Goal: Find specific page/section: Find specific page/section

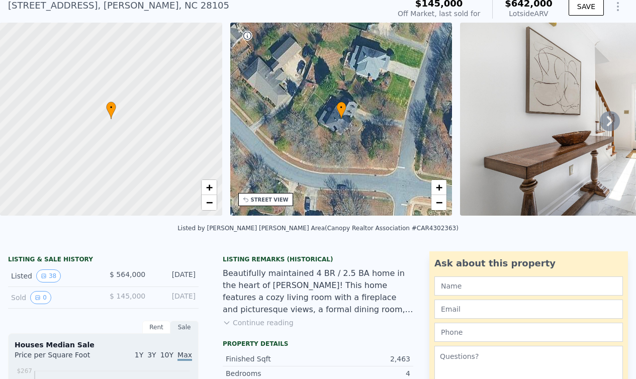
scroll to position [41, 0]
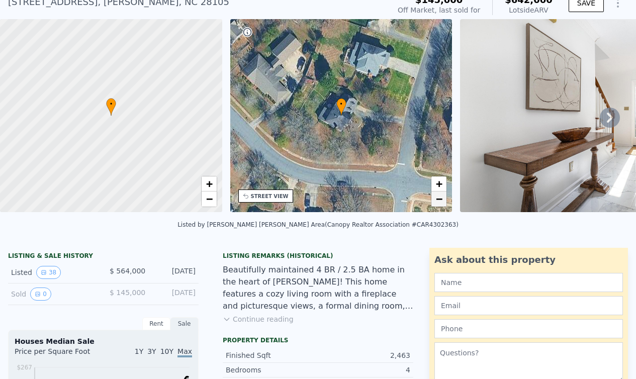
click at [440, 201] on span "−" at bounding box center [439, 199] width 7 height 13
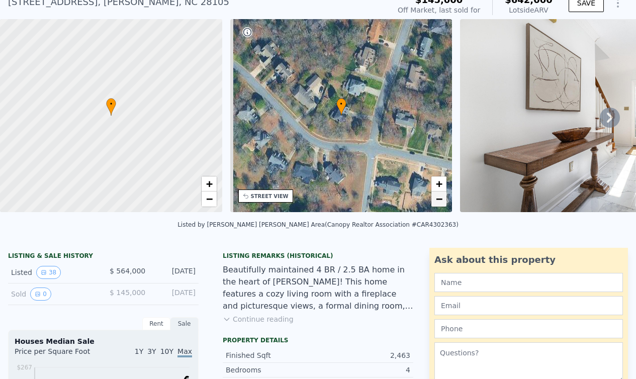
click at [440, 201] on span "−" at bounding box center [439, 199] width 7 height 13
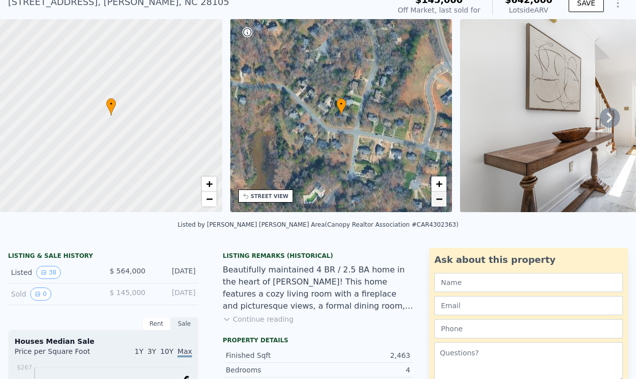
click at [440, 201] on span "−" at bounding box center [439, 199] width 7 height 13
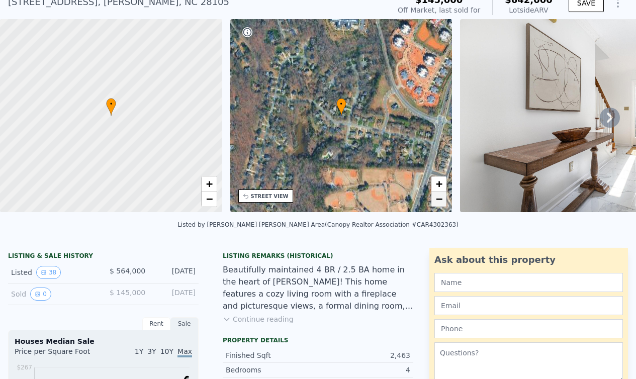
click at [440, 201] on span "−" at bounding box center [439, 199] width 7 height 13
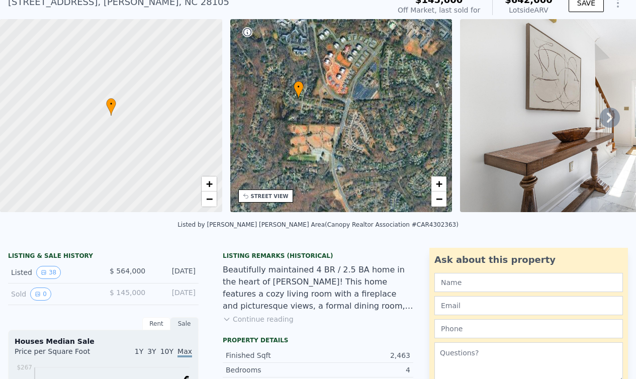
drag, startPoint x: 420, startPoint y: 139, endPoint x: 389, endPoint y: 118, distance: 37.4
click at [389, 118] on div "• + −" at bounding box center [341, 115] width 222 height 193
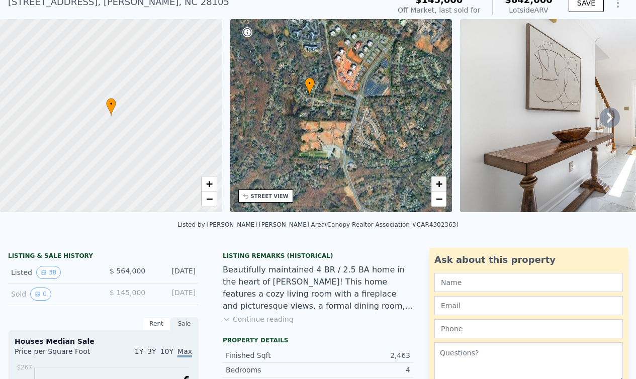
click at [439, 183] on span "+" at bounding box center [439, 184] width 7 height 13
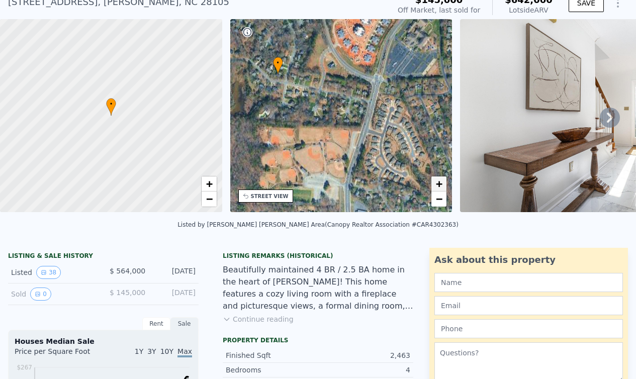
click at [437, 182] on span "+" at bounding box center [439, 184] width 7 height 13
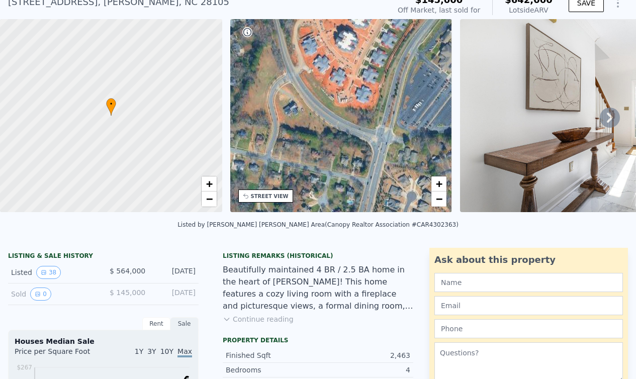
drag, startPoint x: 404, startPoint y: 53, endPoint x: 373, endPoint y: 146, distance: 98.1
click at [373, 146] on div "• + −" at bounding box center [341, 115] width 222 height 193
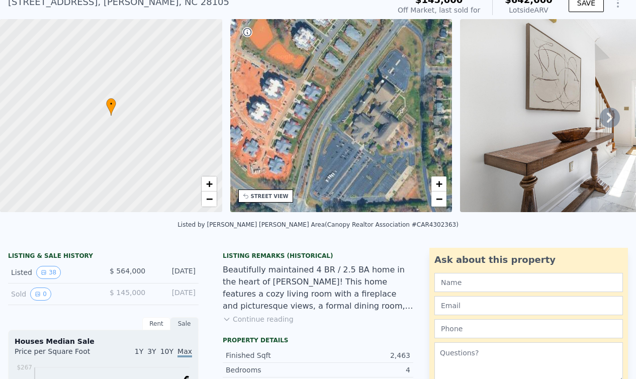
drag, startPoint x: 401, startPoint y: 83, endPoint x: 314, endPoint y: 154, distance: 111.9
click at [314, 154] on div "• + −" at bounding box center [341, 115] width 222 height 193
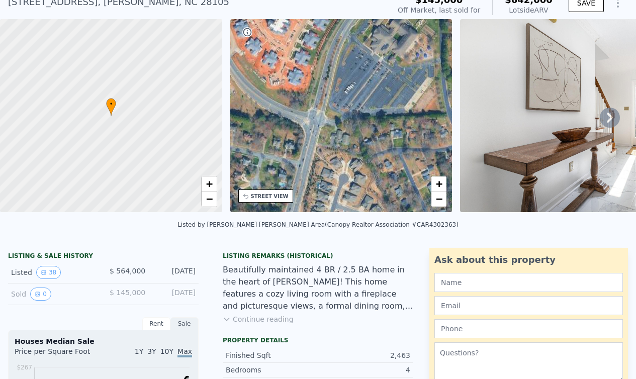
drag, startPoint x: 376, startPoint y: 165, endPoint x: 388, endPoint y: 53, distance: 112.8
click at [388, 53] on div "• + −" at bounding box center [341, 115] width 222 height 193
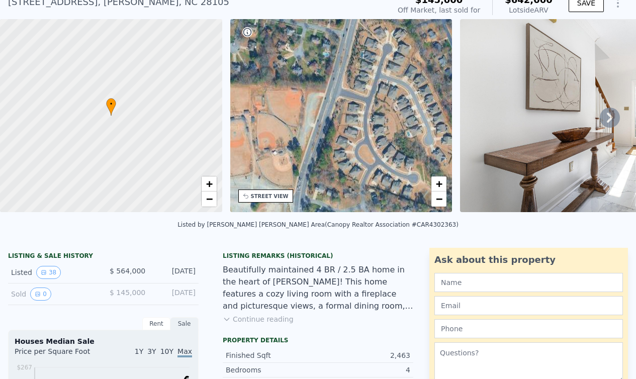
drag, startPoint x: 342, startPoint y: 154, endPoint x: 393, endPoint y: 47, distance: 119.2
click at [393, 47] on div "• + −" at bounding box center [341, 115] width 222 height 193
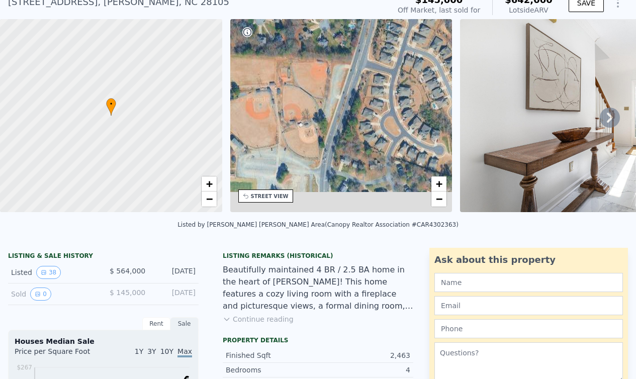
drag, startPoint x: 329, startPoint y: 140, endPoint x: 395, endPoint y: 66, distance: 98.7
click at [393, 67] on div "• + −" at bounding box center [341, 115] width 222 height 193
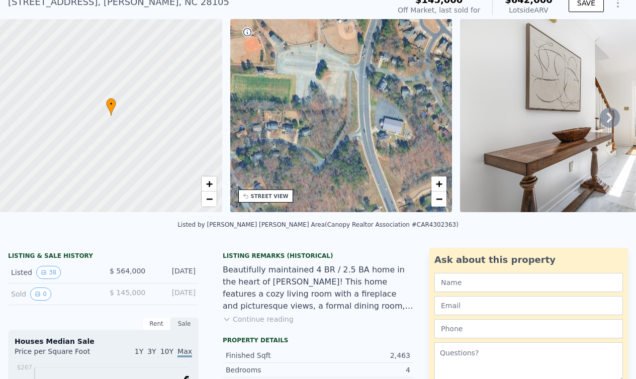
drag, startPoint x: 341, startPoint y: 169, endPoint x: 342, endPoint y: 64, distance: 105.1
click at [342, 65] on div "• + −" at bounding box center [341, 115] width 222 height 193
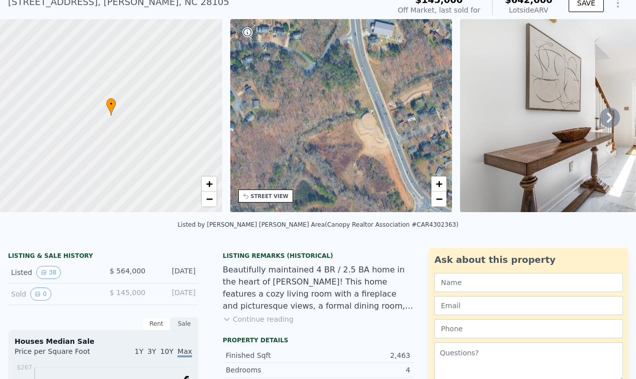
drag, startPoint x: 377, startPoint y: 143, endPoint x: 369, endPoint y: 11, distance: 132.6
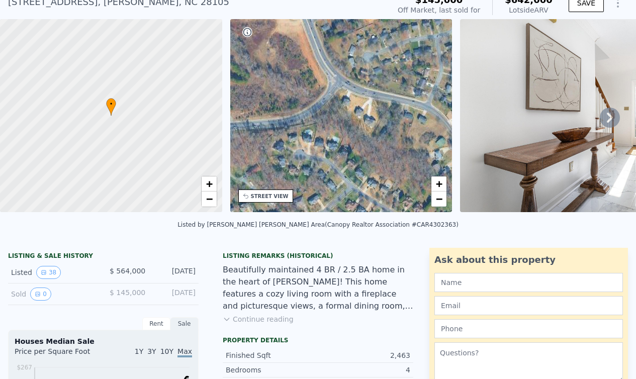
drag, startPoint x: 388, startPoint y: 121, endPoint x: 292, endPoint y: 121, distance: 95.6
click at [292, 121] on div "• + −" at bounding box center [341, 115] width 222 height 193
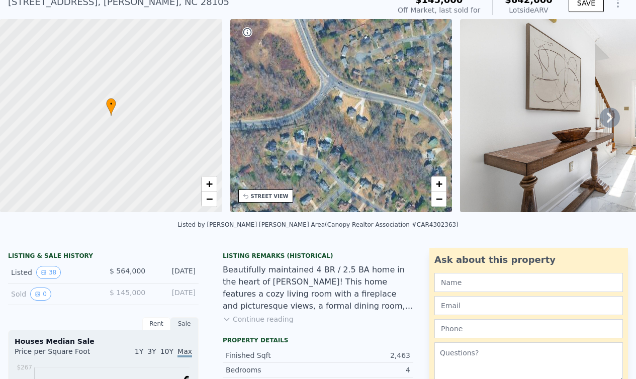
drag, startPoint x: 322, startPoint y: 75, endPoint x: 455, endPoint y: 181, distance: 169.7
click at [455, 180] on div "• + − • + − STREET VIEW Loading... SATELLITE VIEW" at bounding box center [318, 117] width 636 height 197
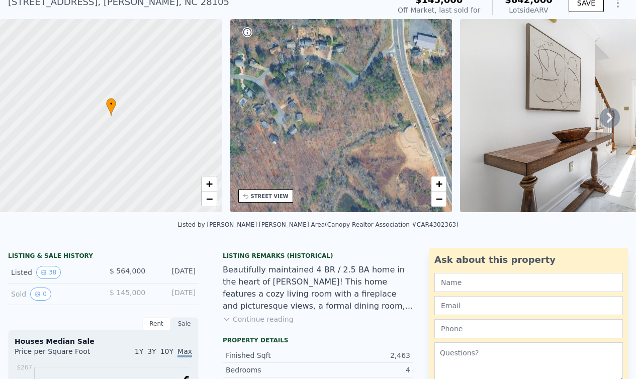
drag, startPoint x: 377, startPoint y: 83, endPoint x: 368, endPoint y: 166, distance: 83.5
click at [370, 164] on div "• + −" at bounding box center [341, 115] width 222 height 193
